Goal: Task Accomplishment & Management: Complete application form

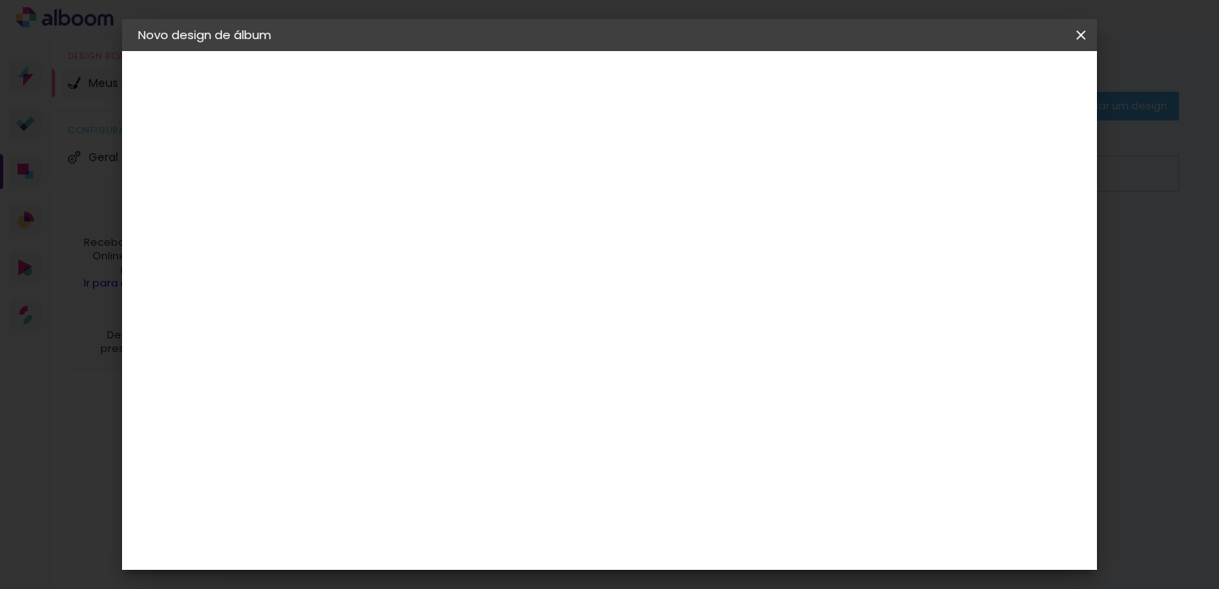
click at [221, 159] on div "2. Especificações" at bounding box center [225, 163] width 175 height 19
click at [241, 120] on iron-pages "Preenchendo título... novo Álbum Tati casamento" at bounding box center [225, 118] width 175 height 32
click at [0, 0] on slot "Avançar" at bounding box center [0, 0] width 0 height 0
click at [432, 533] on div "Master Album" at bounding box center [410, 546] width 45 height 26
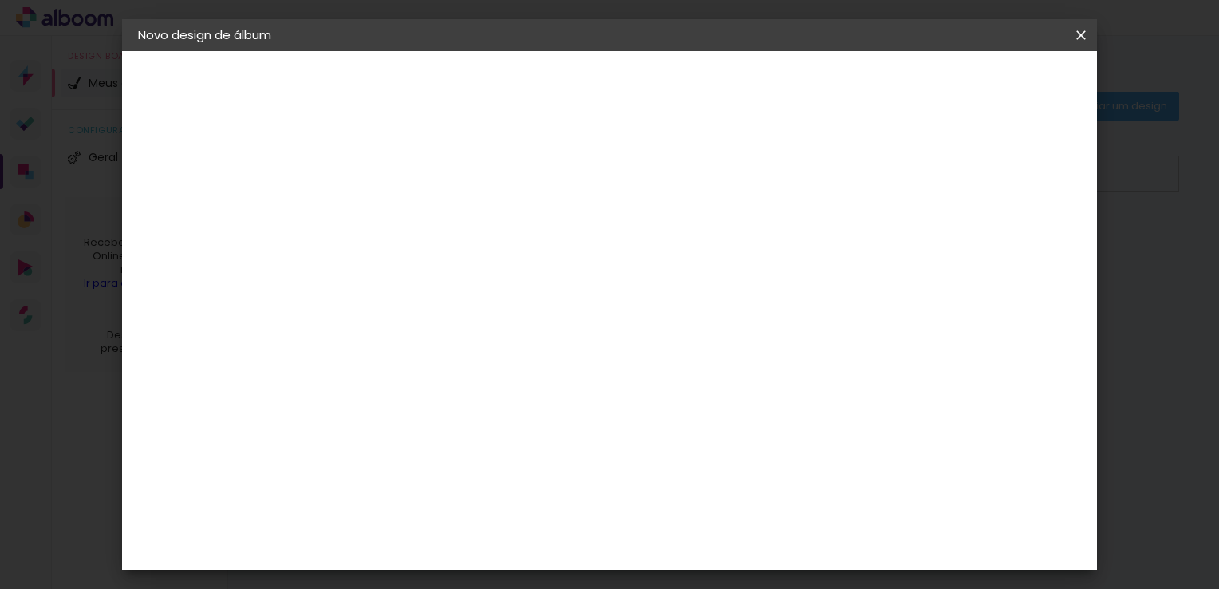
click at [0, 0] on slot "Avançar" at bounding box center [0, 0] width 0 height 0
click at [506, 439] on span "30 × 40" at bounding box center [469, 455] width 74 height 33
click at [659, 92] on paper-button "Avançar" at bounding box center [620, 84] width 78 height 27
click at [1076, 33] on iron-icon at bounding box center [1080, 35] width 19 height 16
